Goal: Information Seeking & Learning: Check status

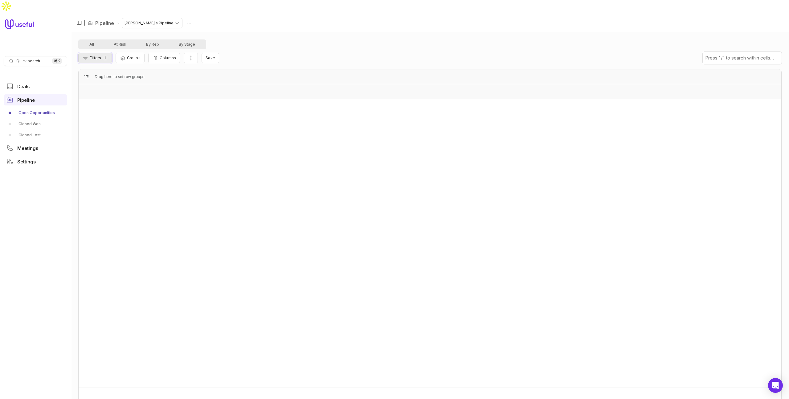
click at [99, 55] on span "Filters" at bounding box center [95, 57] width 11 height 5
click at [225, 111] on button "Close" at bounding box center [228, 112] width 19 height 8
click at [35, 119] on link "Closed Won" at bounding box center [35, 124] width 63 height 10
click at [44, 108] on link "Open Opportunities" at bounding box center [35, 113] width 63 height 10
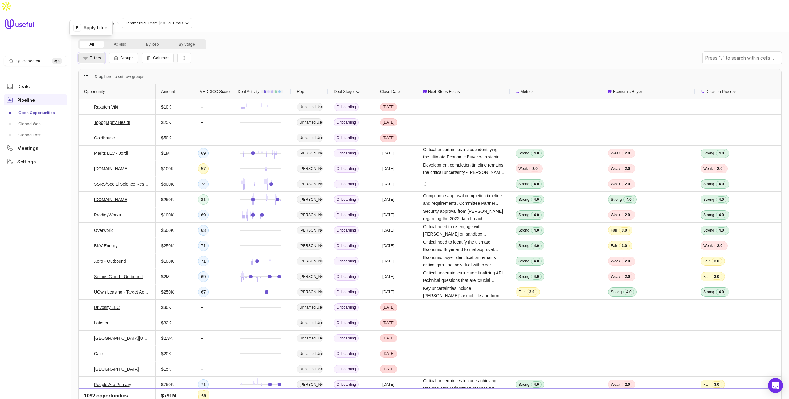
click at [92, 55] on span "Filters" at bounding box center [95, 57] width 11 height 5
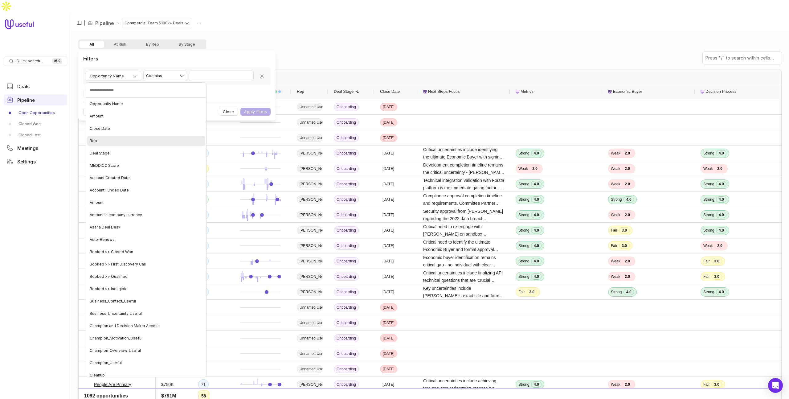
click at [101, 142] on div "Rep" at bounding box center [146, 141] width 118 height 10
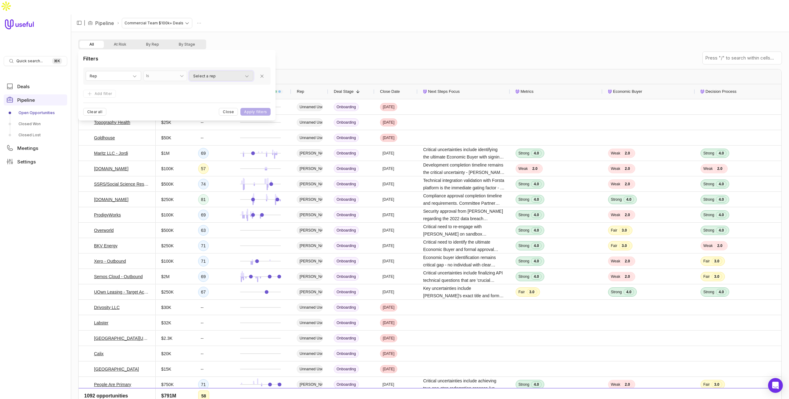
click at [199, 76] on span "Select a rep" at bounding box center [204, 75] width 23 height 7
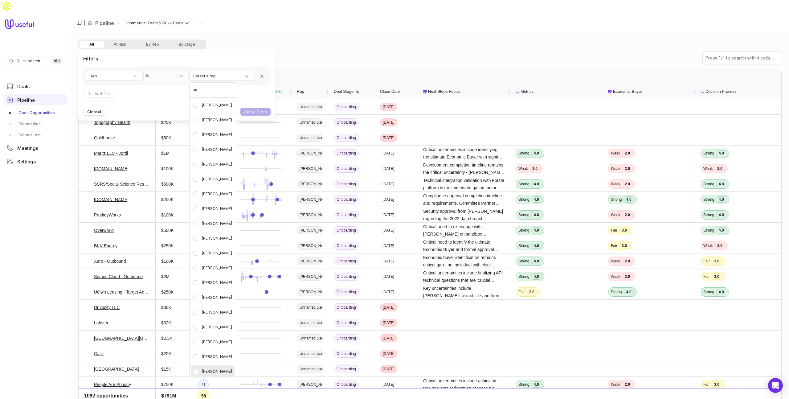
click at [229, 373] on div "Mark Geppert" at bounding box center [213, 371] width 44 height 12
click at [263, 112] on html "Quick search... ⌘ K Deals Pipeline Open Opportunities Closed Won Closed Lost Me…" at bounding box center [394, 199] width 789 height 399
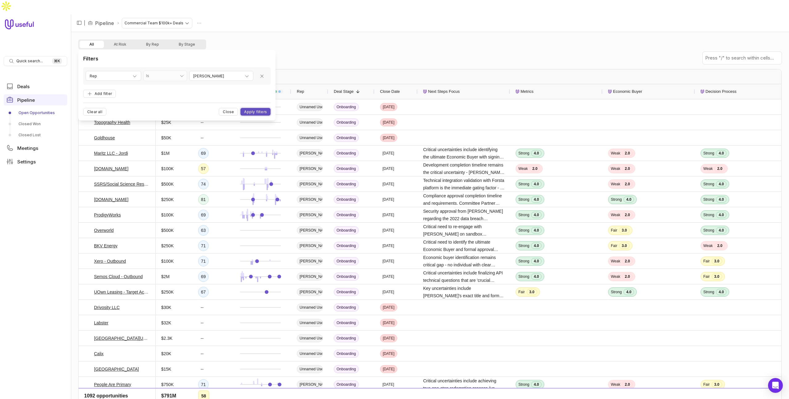
click at [259, 112] on button "Apply filters" at bounding box center [255, 112] width 30 height 8
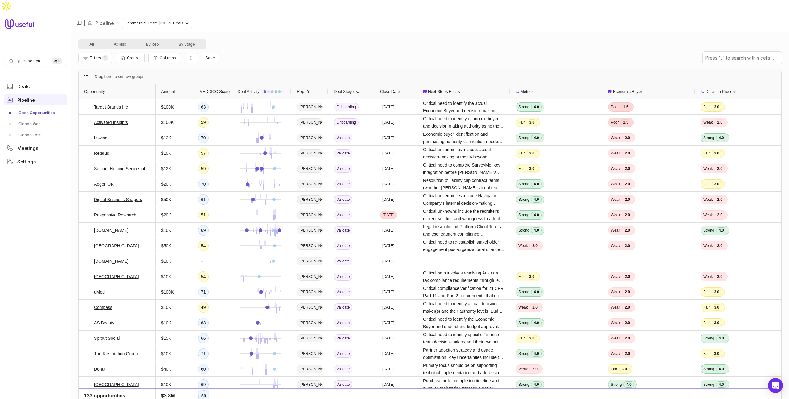
click at [175, 88] on span "Amount" at bounding box center [168, 91] width 14 height 7
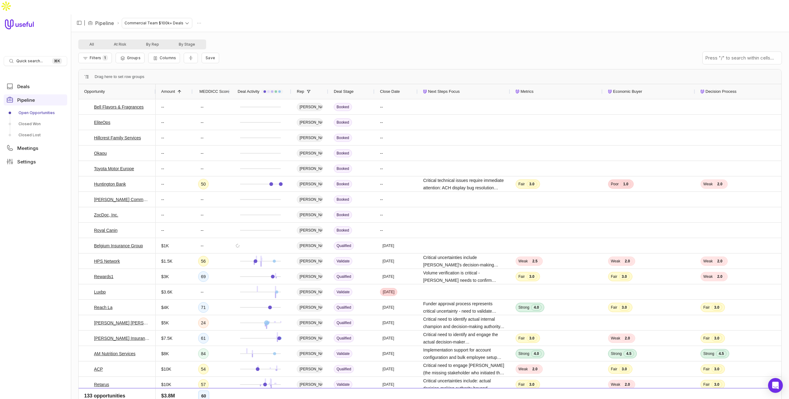
click at [175, 88] on span "Amount" at bounding box center [168, 91] width 14 height 7
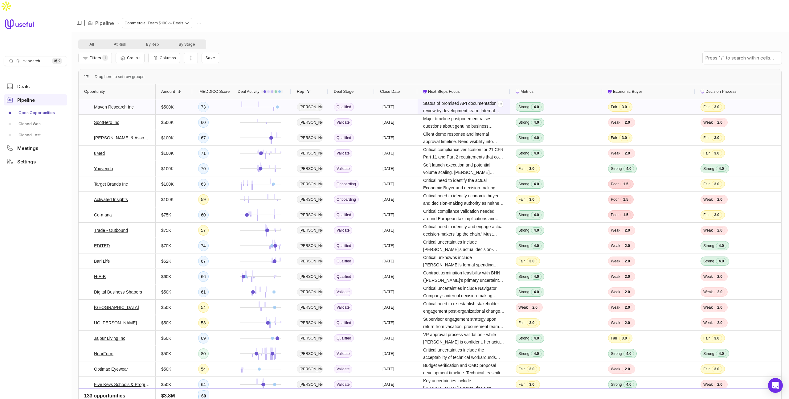
click at [468, 100] on span "Status of promised API documentation review by development team. Internal manag…" at bounding box center [463, 107] width 81 height 15
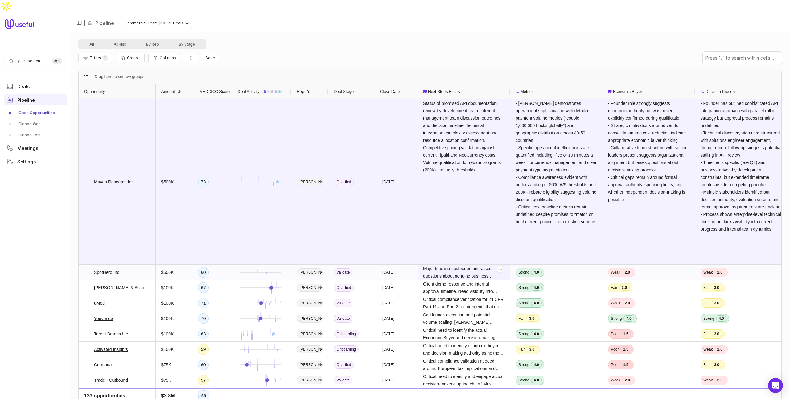
click at [484, 265] on span "Major timeline postponement raises questions about genuine business urgency ver…" at bounding box center [463, 272] width 81 height 15
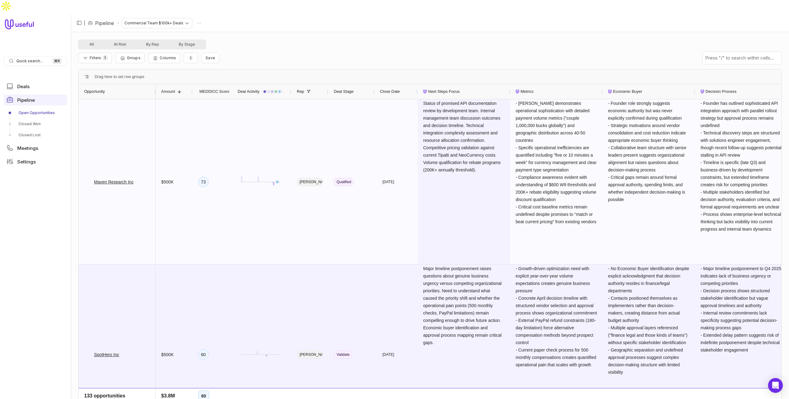
click at [478, 111] on span "Status of promised API documentation review by development team. Internal manag…" at bounding box center [463, 137] width 81 height 74
